Goal: Book appointment/travel/reservation

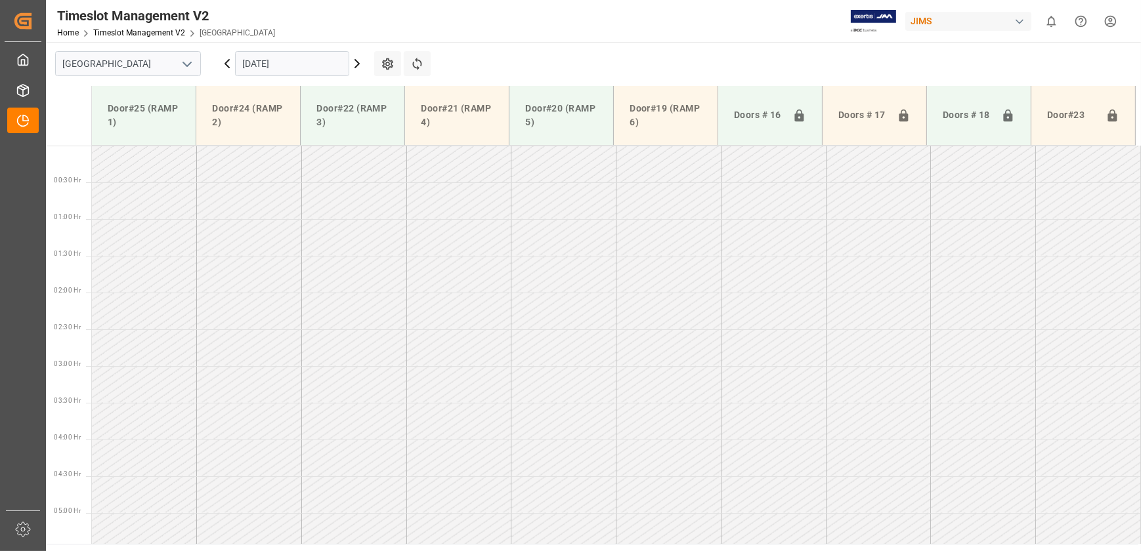
scroll to position [213, 0]
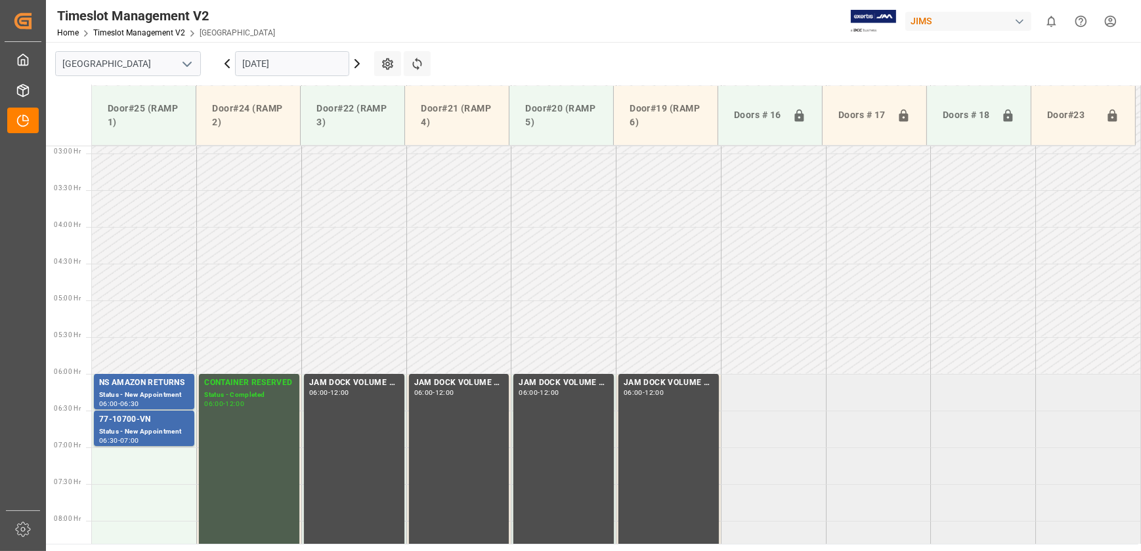
click at [404, 301] on td at bounding box center [353, 319] width 105 height 37
drag, startPoint x: 403, startPoint y: 263, endPoint x: 674, endPoint y: 360, distance: 288.2
drag, startPoint x: 272, startPoint y: 171, endPoint x: 565, endPoint y: 291, distance: 317.1
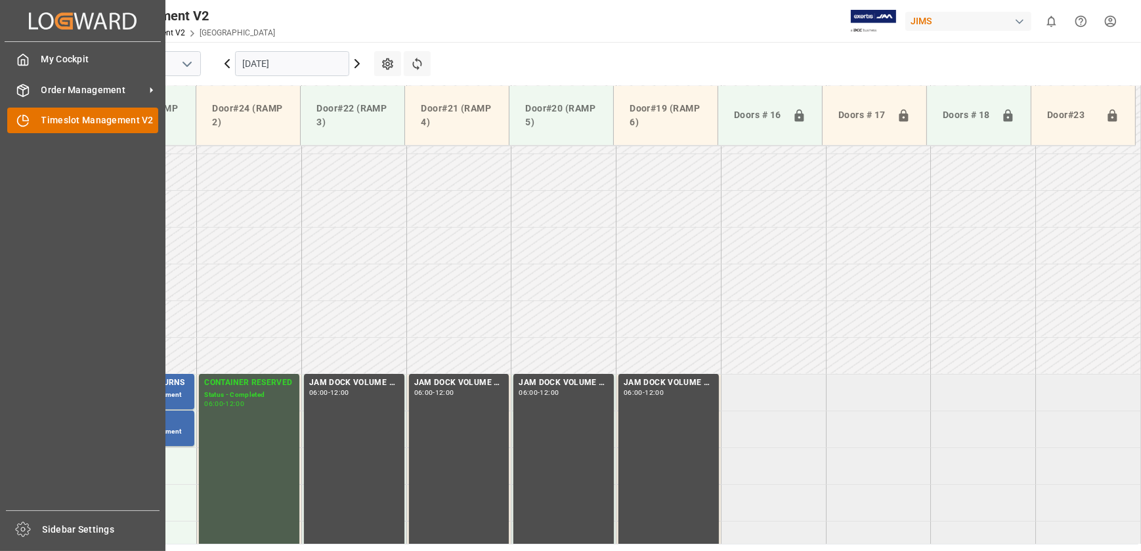
click at [59, 112] on div "Timeslot Management V2 Timeslot Management V2" at bounding box center [82, 121] width 151 height 26
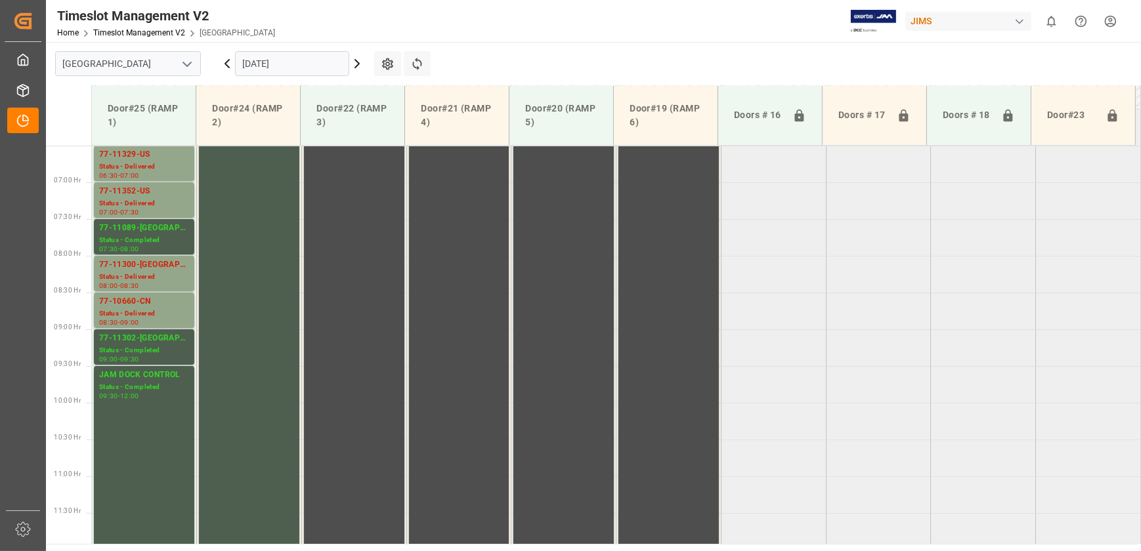
scroll to position [286, 0]
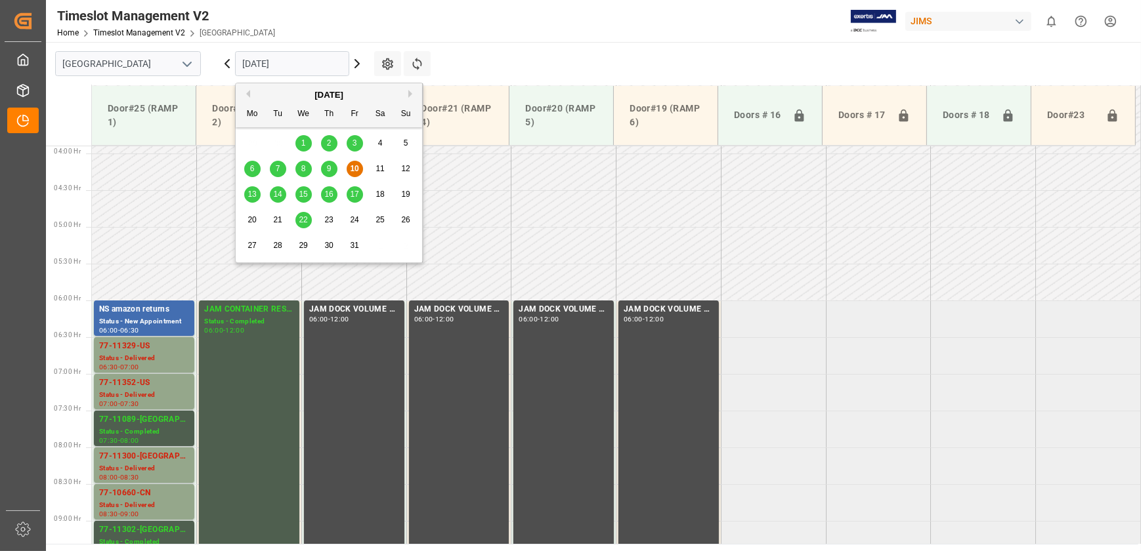
click at [312, 62] on input "[DATE]" at bounding box center [292, 63] width 114 height 25
click at [304, 194] on span "15" at bounding box center [303, 194] width 9 height 9
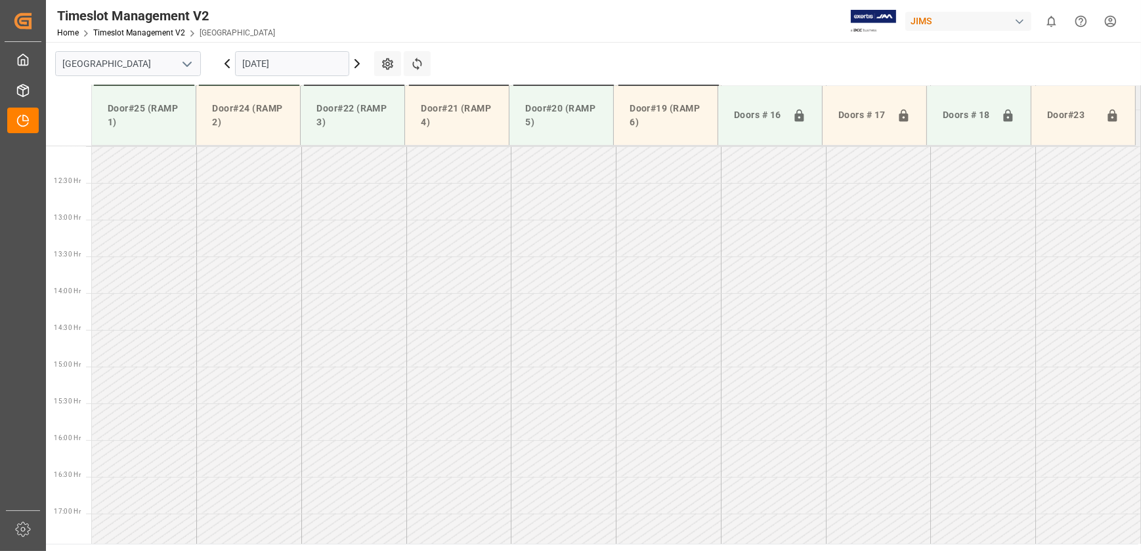
scroll to position [584, 0]
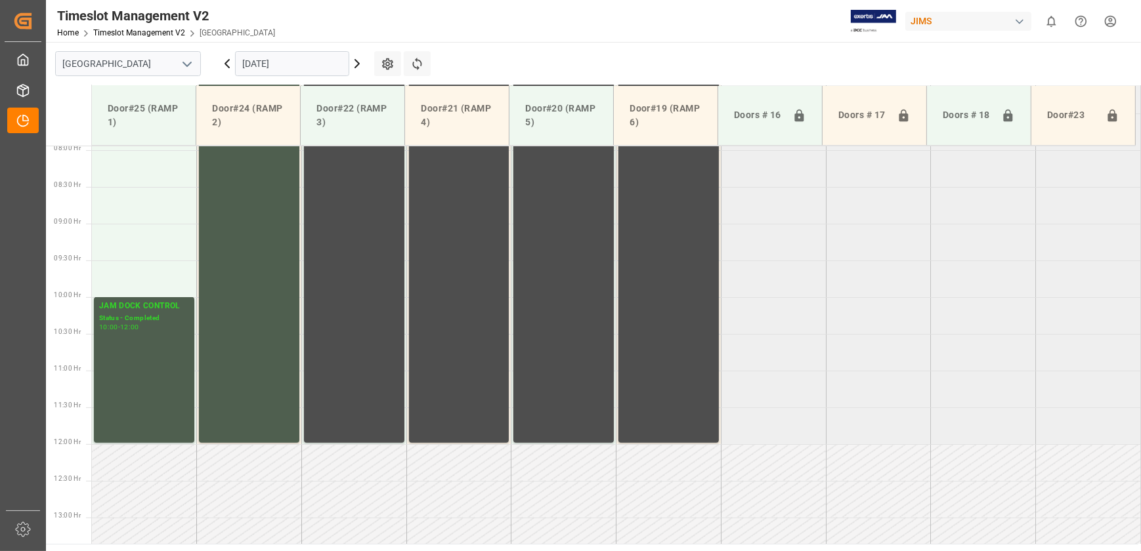
click at [278, 60] on input "[DATE]" at bounding box center [292, 63] width 114 height 25
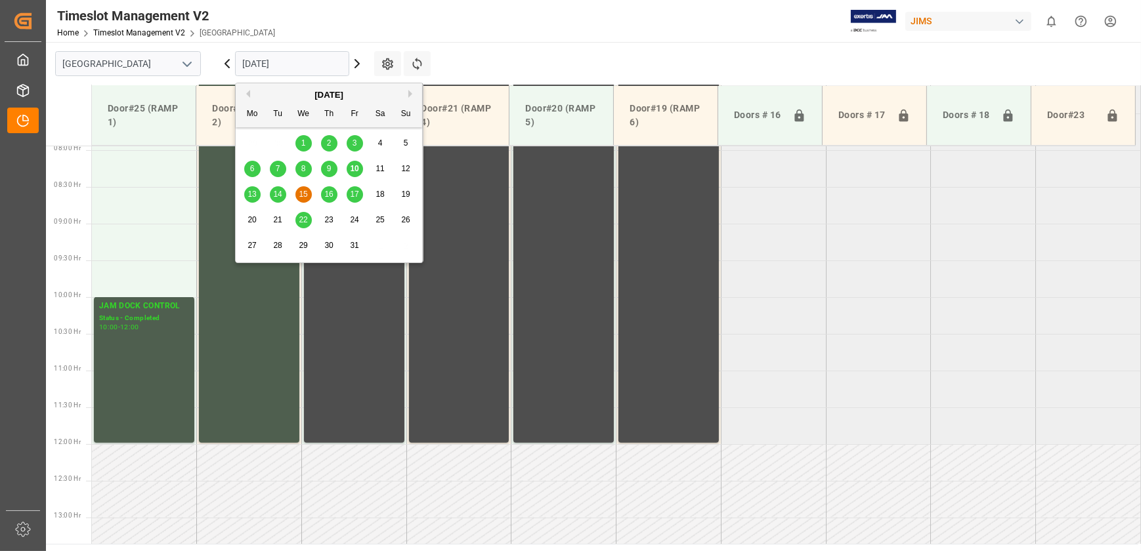
click at [330, 190] on span "16" at bounding box center [328, 194] width 9 height 9
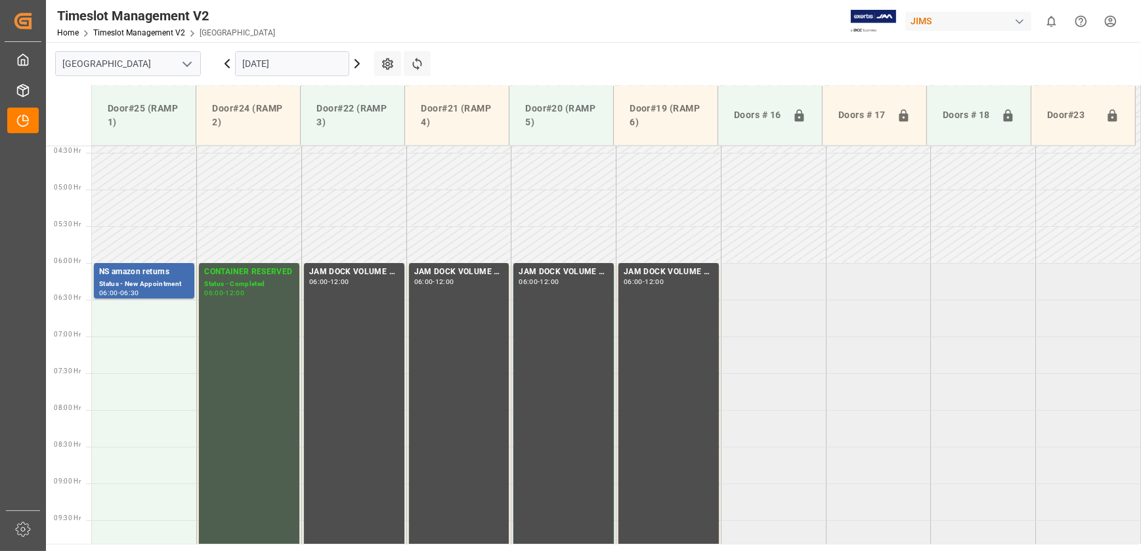
scroll to position [167, 0]
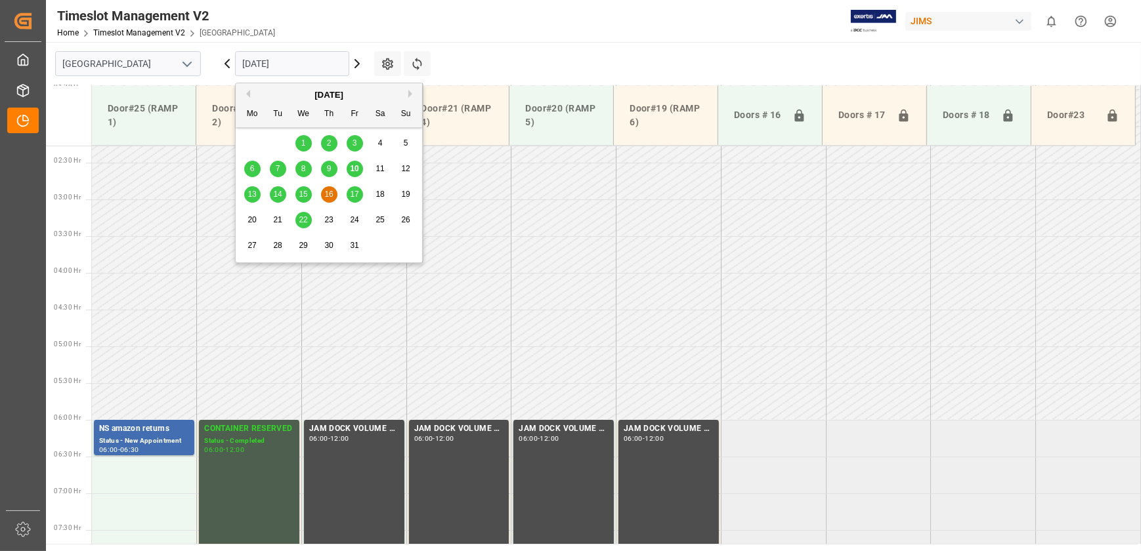
click at [282, 63] on input "[DATE]" at bounding box center [292, 63] width 114 height 25
click at [252, 195] on span "13" at bounding box center [251, 194] width 9 height 9
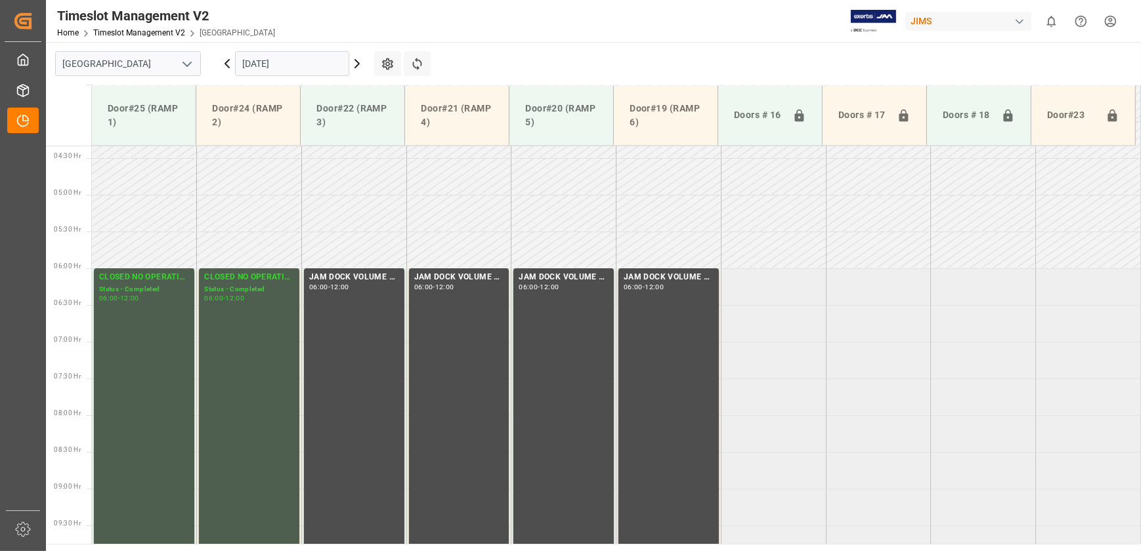
scroll to position [165, 0]
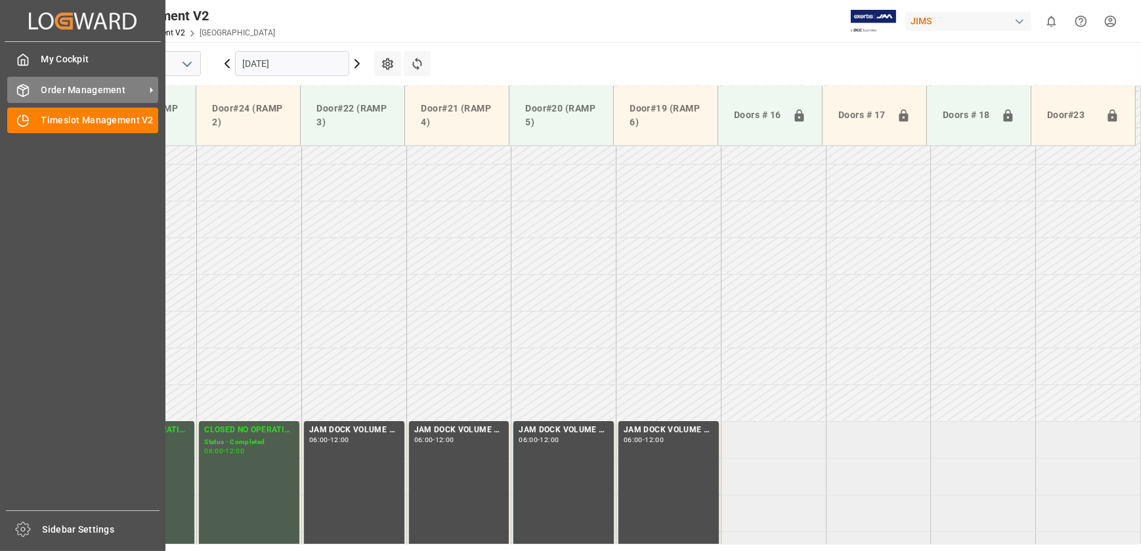
click at [22, 89] on icon at bounding box center [22, 90] width 13 height 13
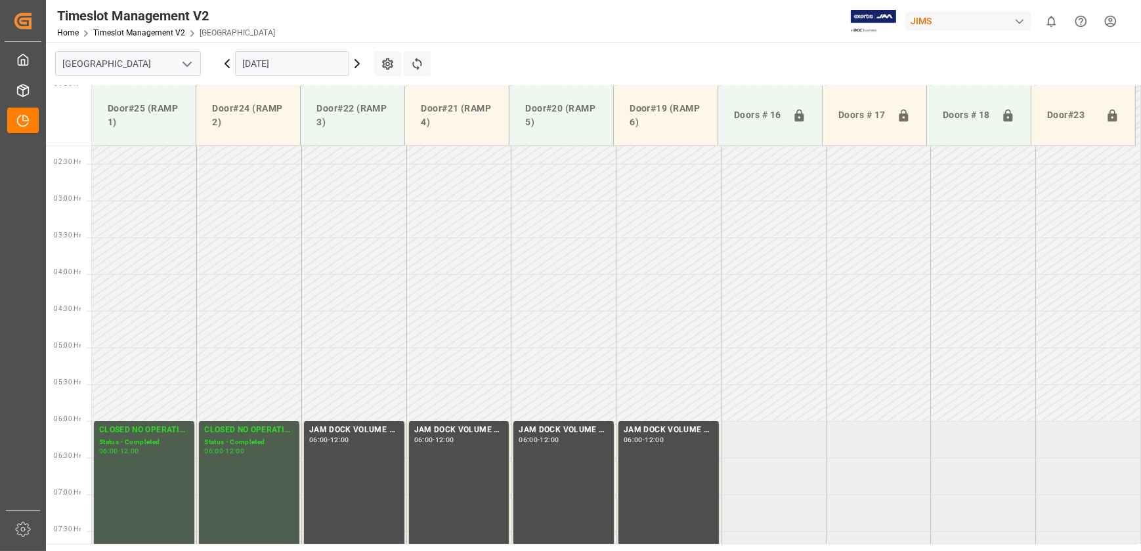
click at [277, 188] on td at bounding box center [249, 182] width 105 height 37
